Goal: Obtain resource: Obtain resource

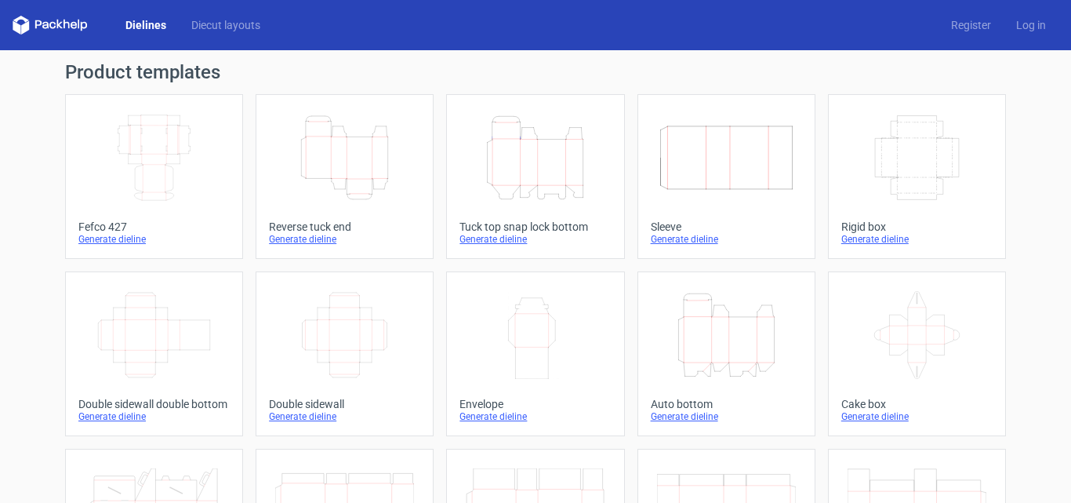
click at [353, 161] on icon "Height Depth Width" at bounding box center [344, 158] width 139 height 88
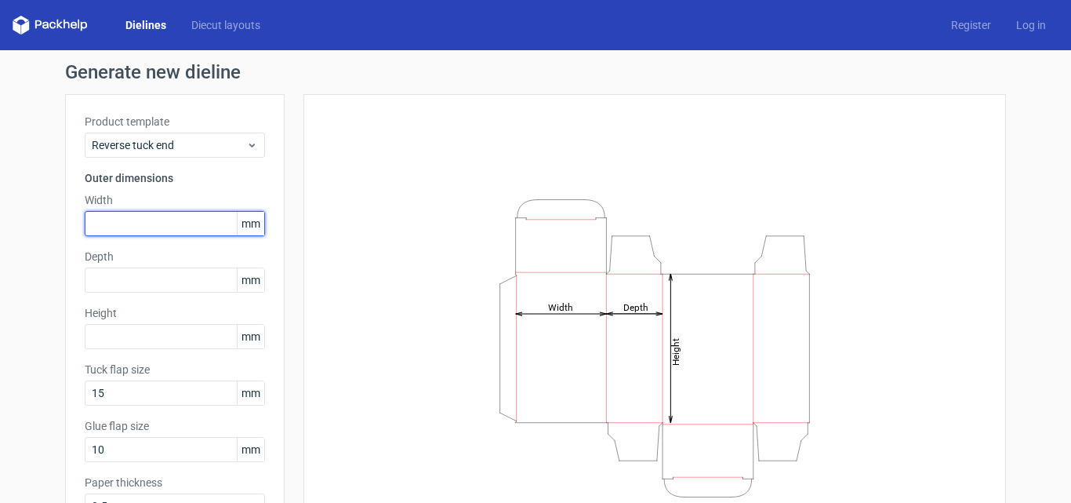
click at [104, 224] on input "text" at bounding box center [175, 223] width 180 height 25
type input "80"
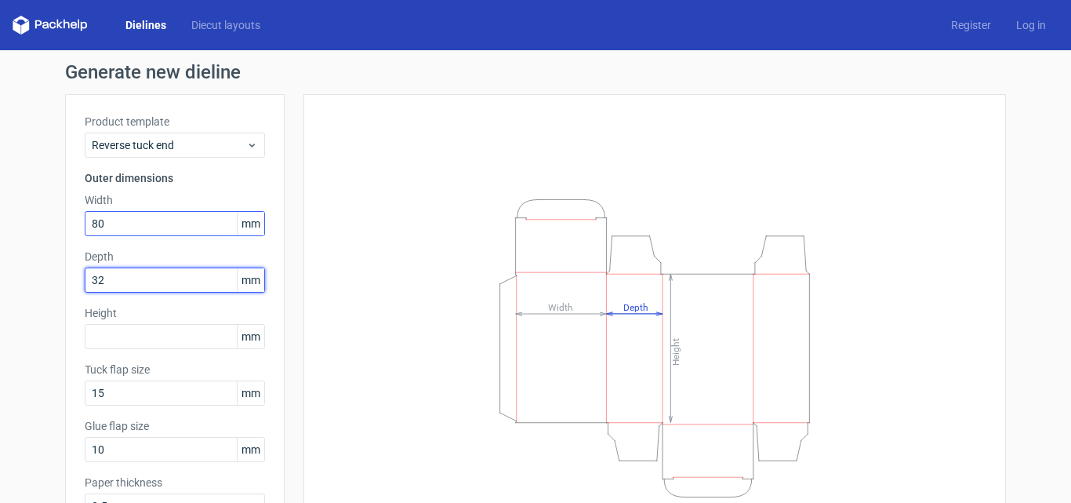
type input "32"
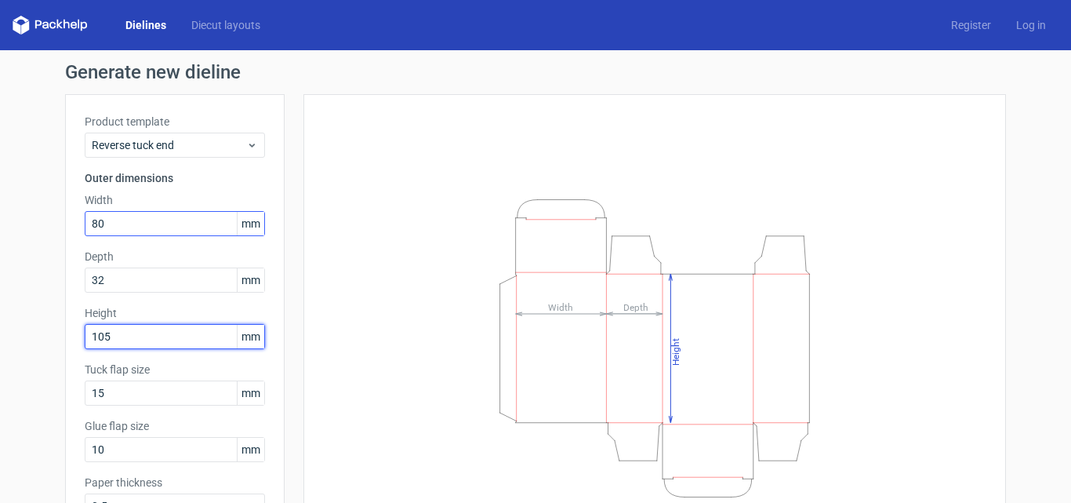
type input "105"
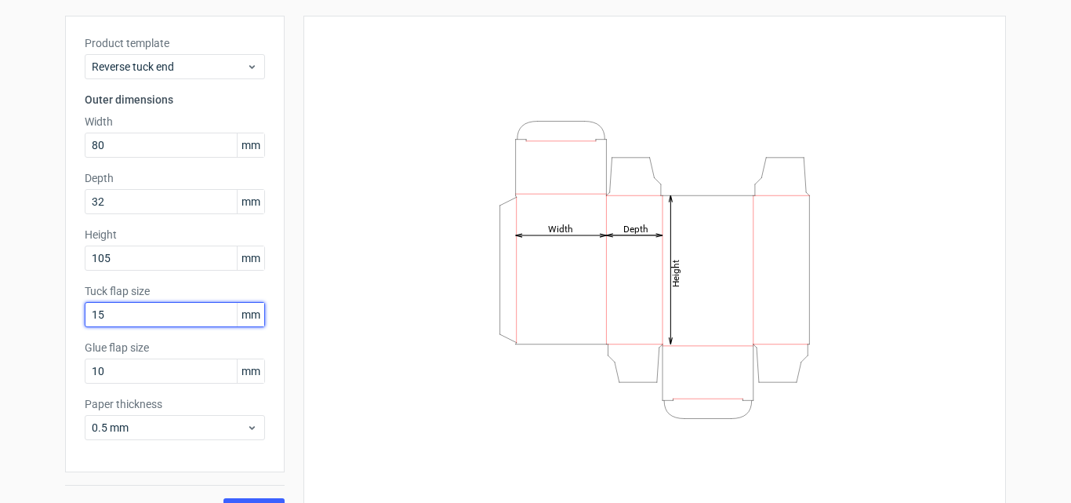
scroll to position [111, 0]
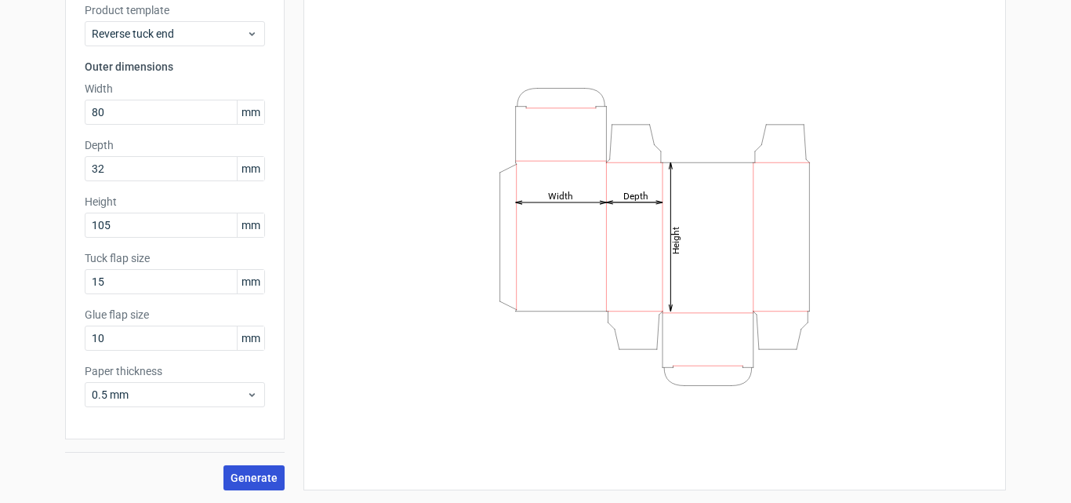
click at [237, 484] on button "Generate" at bounding box center [254, 477] width 61 height 25
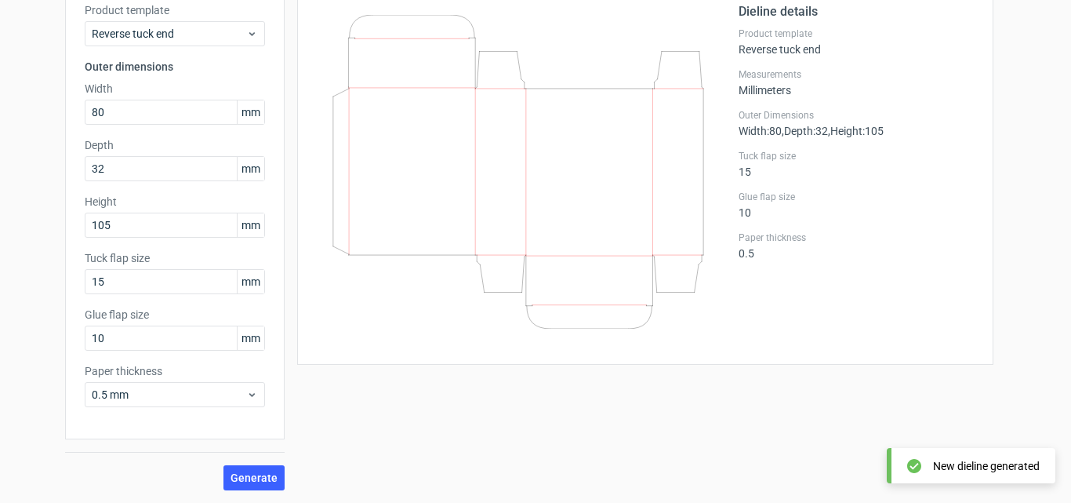
scroll to position [33, 0]
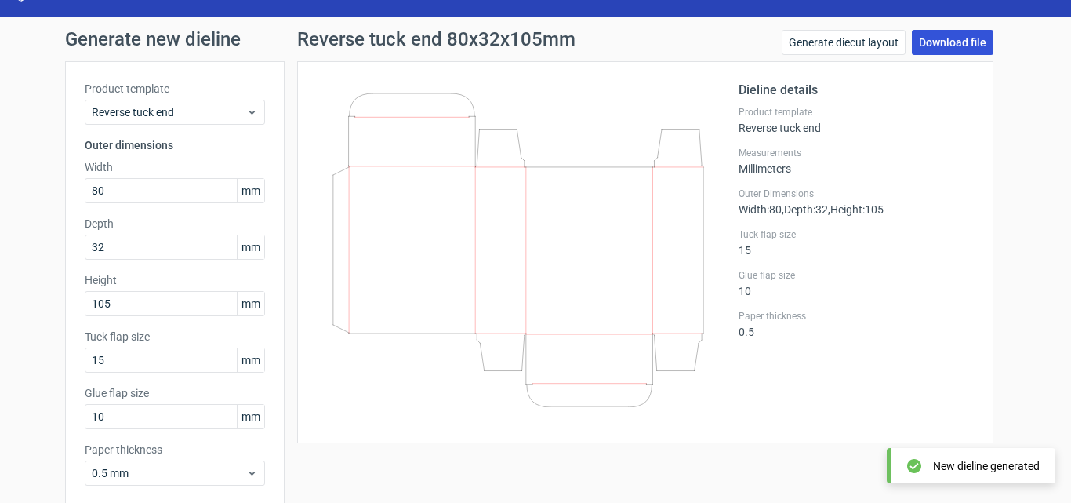
click at [952, 41] on link "Download file" at bounding box center [953, 42] width 82 height 25
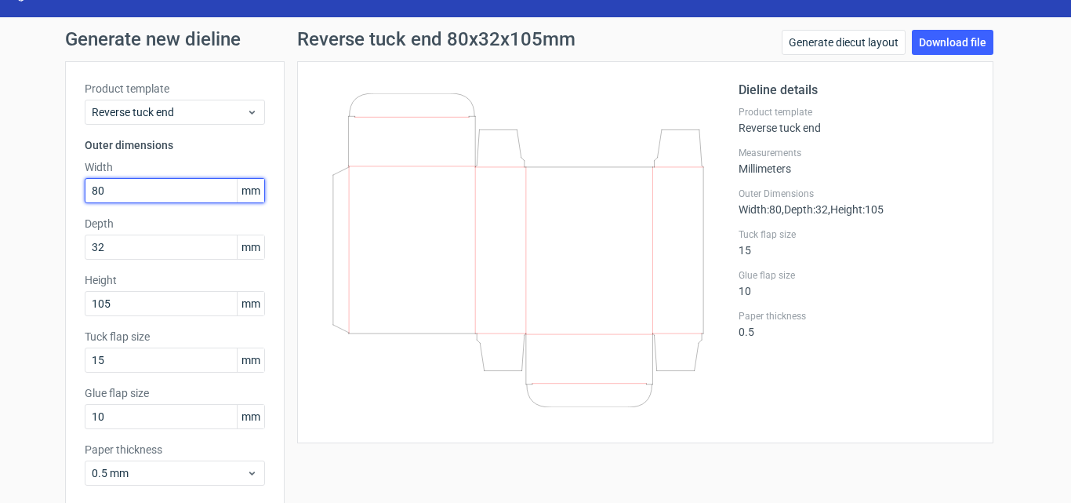
drag, startPoint x: 121, startPoint y: 191, endPoint x: 51, endPoint y: 211, distance: 72.5
click at [65, 202] on div "Product template Reverse tuck end Outer dimensions Width 80 mm Depth 32 mm Heig…" at bounding box center [175, 289] width 220 height 456
type input "70"
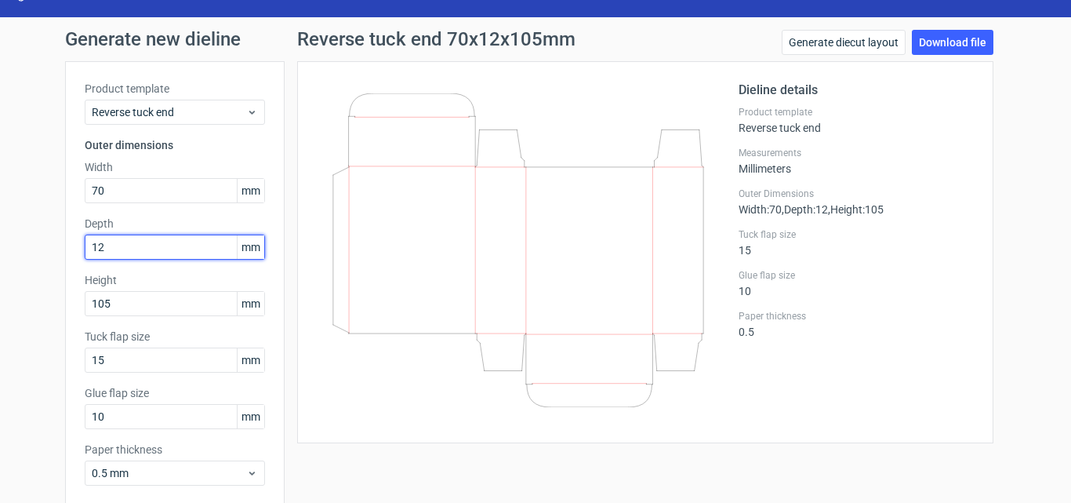
type input "12"
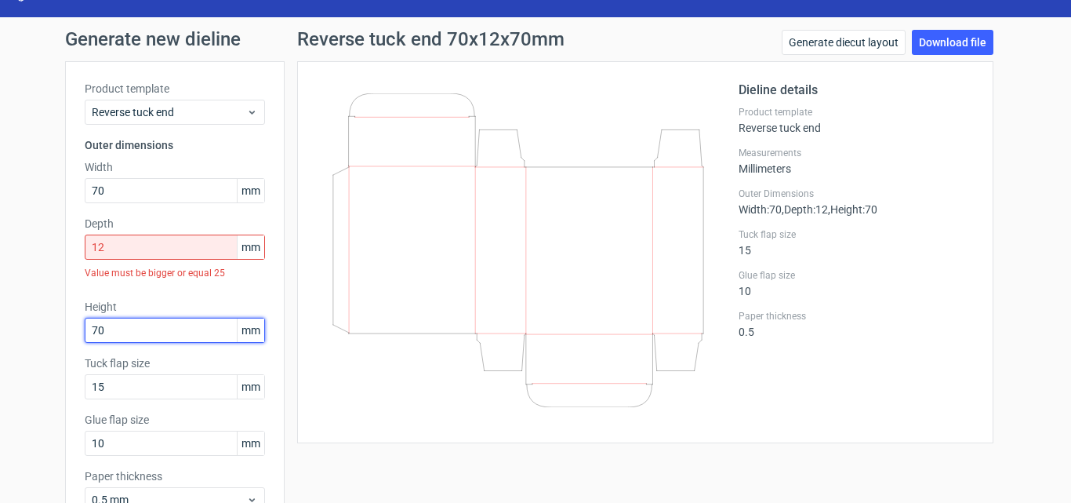
type input "70"
drag, startPoint x: 102, startPoint y: 246, endPoint x: 30, endPoint y: 267, distance: 75.0
click at [65, 255] on div "Product template Reverse tuck end Outer dimensions Width 70 mm Depth 12 mm Valu…" at bounding box center [175, 302] width 220 height 483
